Goal: Task Accomplishment & Management: Manage account settings

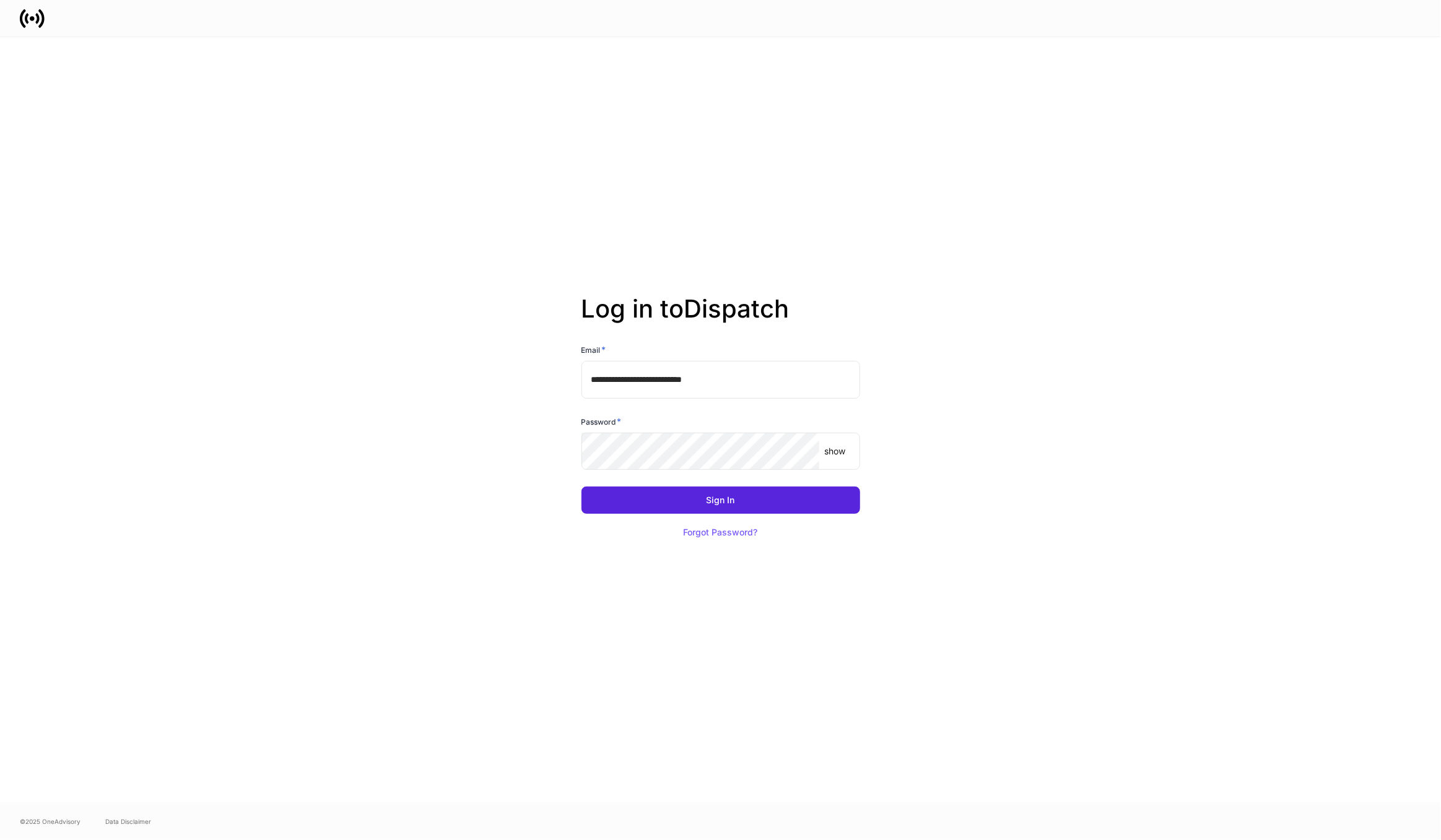
click at [675, 432] on div "Password * show ​" at bounding box center [720, 443] width 278 height 56
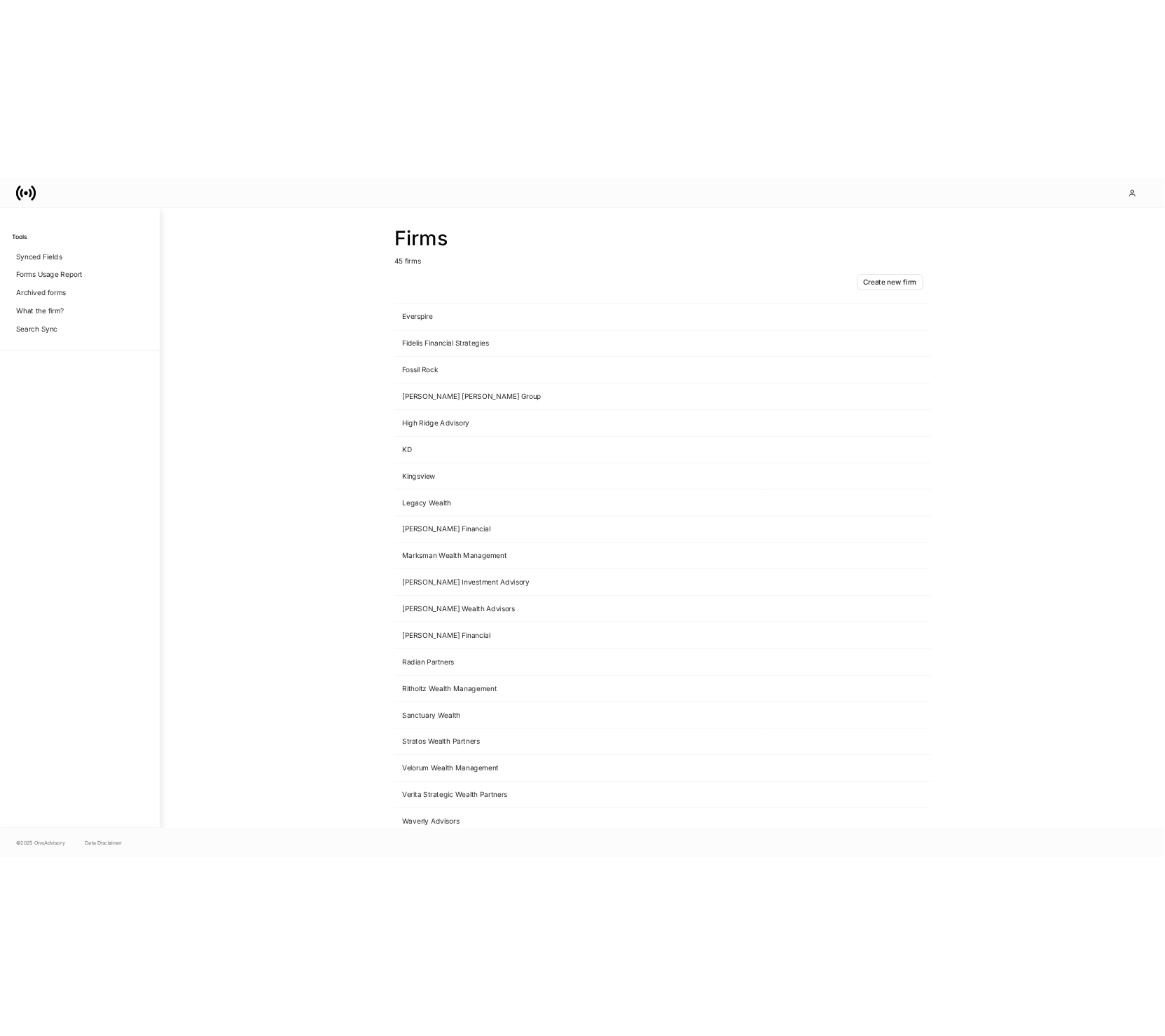
scroll to position [986, 0]
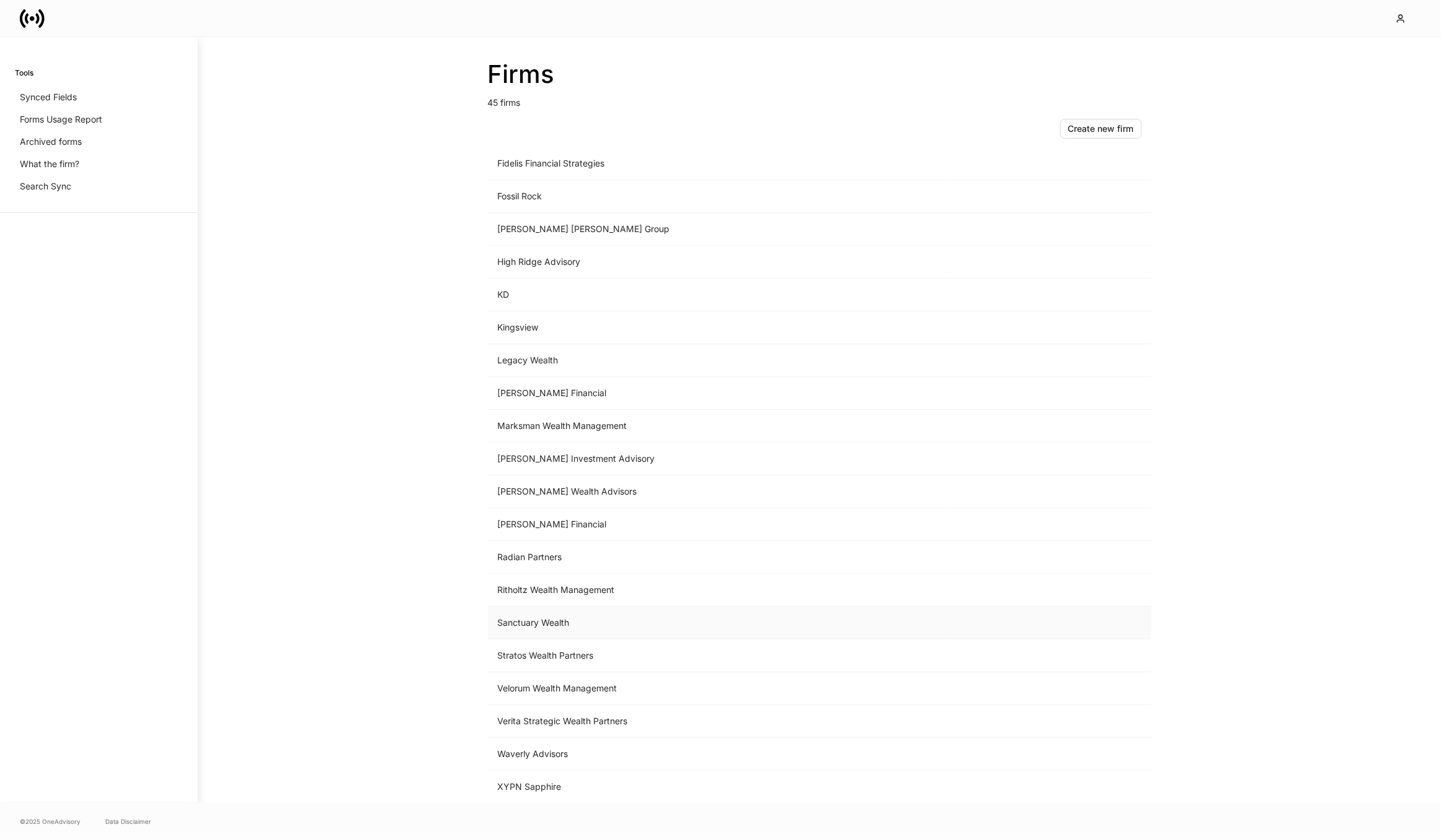
click at [579, 617] on td "Sanctuary Wealth" at bounding box center [717, 623] width 458 height 33
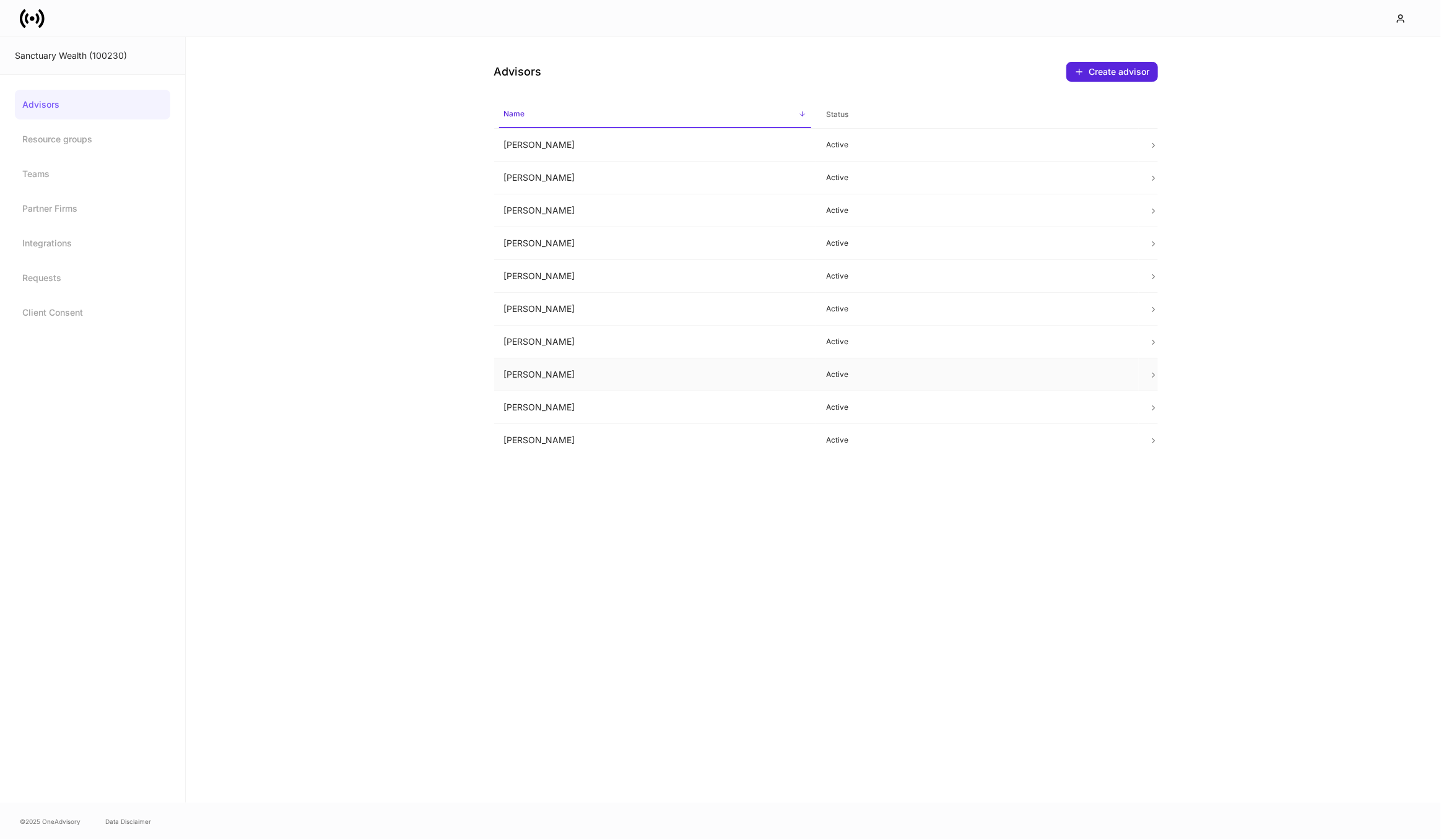
click at [670, 377] on td "[PERSON_NAME]" at bounding box center [656, 375] width 322 height 33
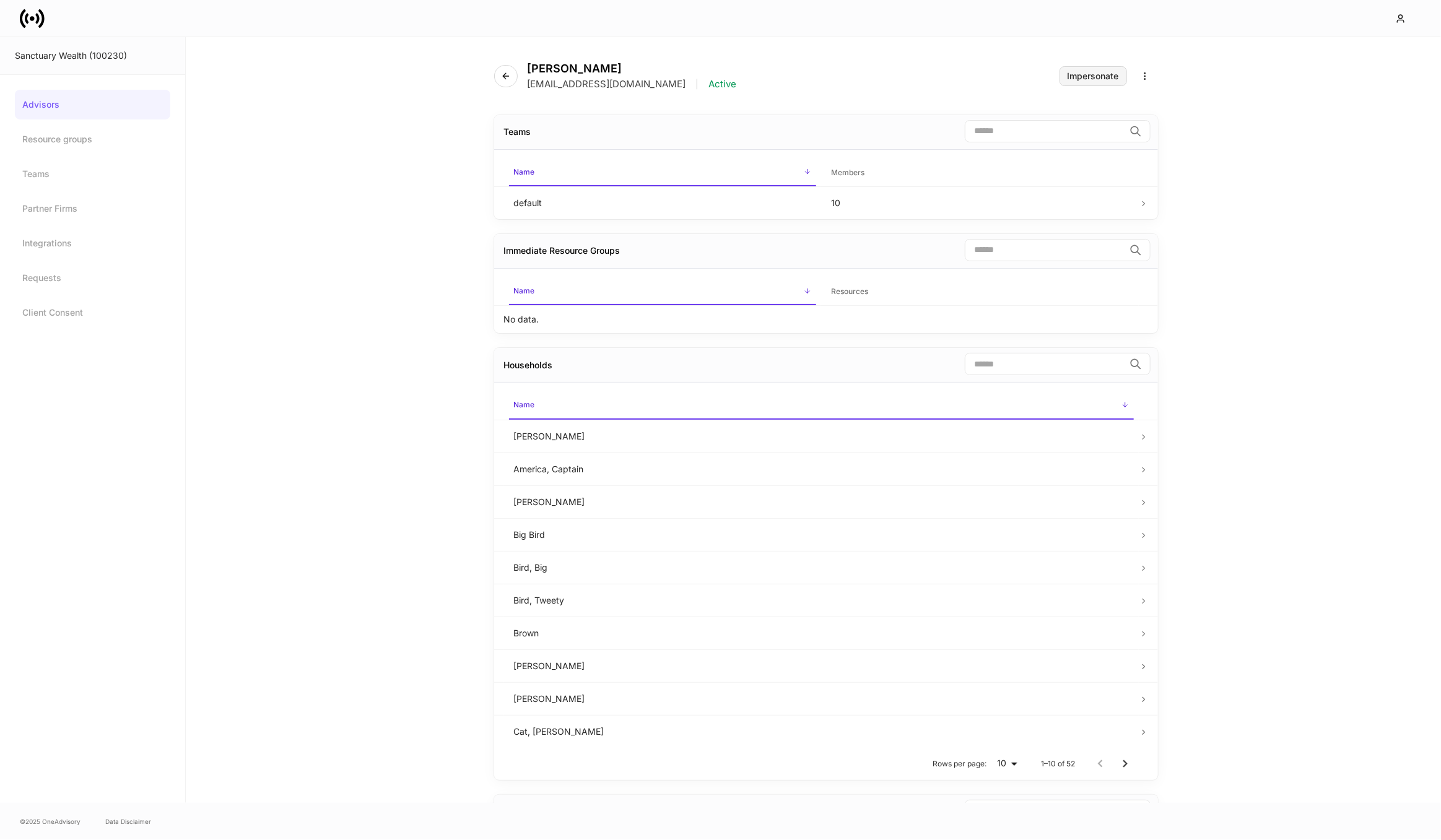
click at [1089, 74] on div "Impersonate" at bounding box center [1093, 76] width 52 height 9
